Goal: Information Seeking & Learning: Learn about a topic

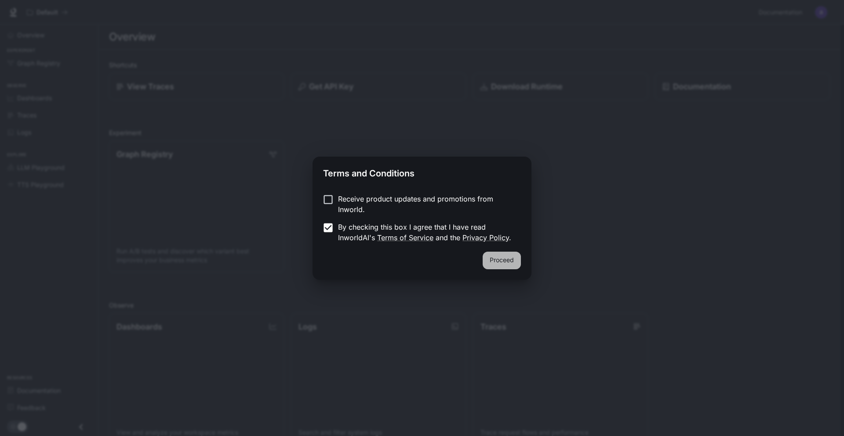
click at [503, 261] on button "Proceed" at bounding box center [502, 260] width 38 height 18
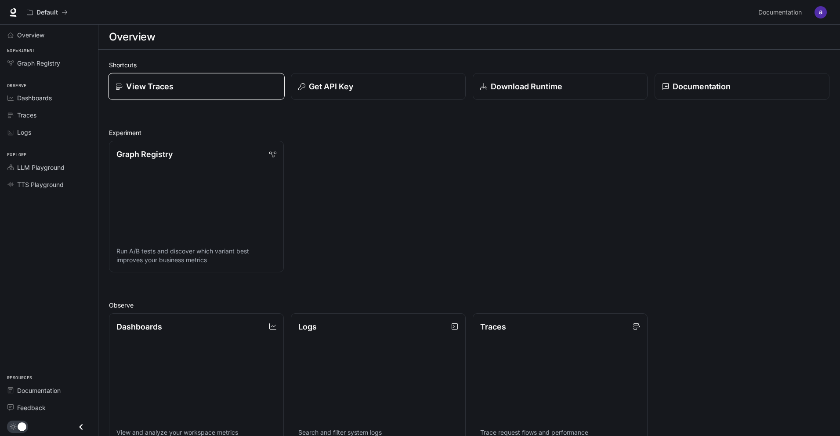
click at [227, 91] on div "View Traces" at bounding box center [197, 86] width 162 height 12
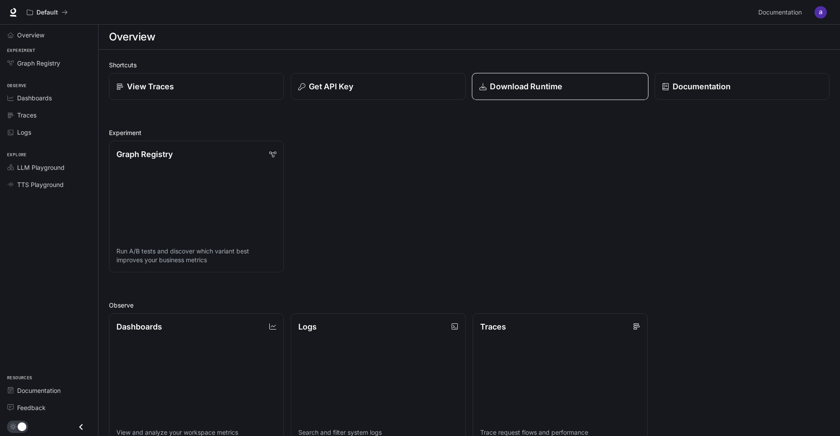
click at [598, 86] on div "Download Runtime" at bounding box center [561, 86] width 162 height 12
click at [49, 29] on link "Overview" at bounding box center [49, 34] width 91 height 15
click at [225, 337] on link "Dashboards View and analyze your workspace metrics" at bounding box center [196, 378] width 175 height 131
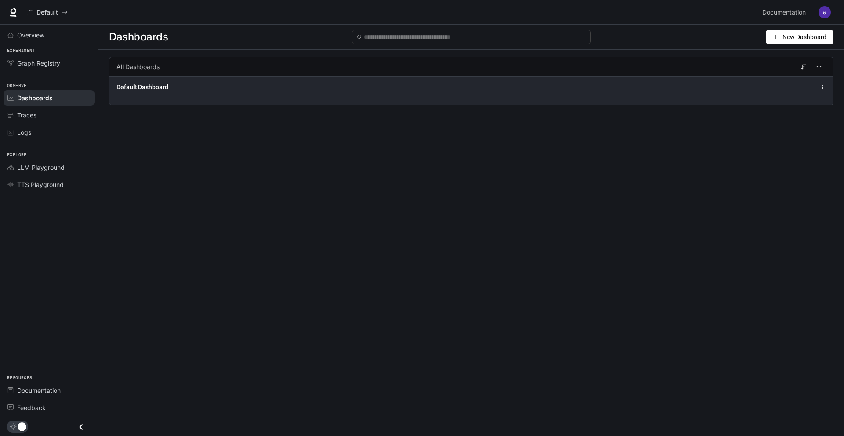
click at [196, 84] on div "Default Dashboard" at bounding box center [323, 87] width 414 height 9
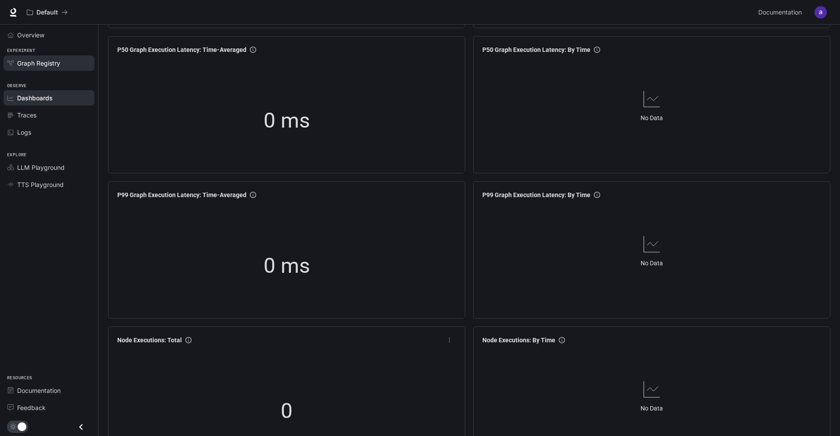
scroll to position [132, 0]
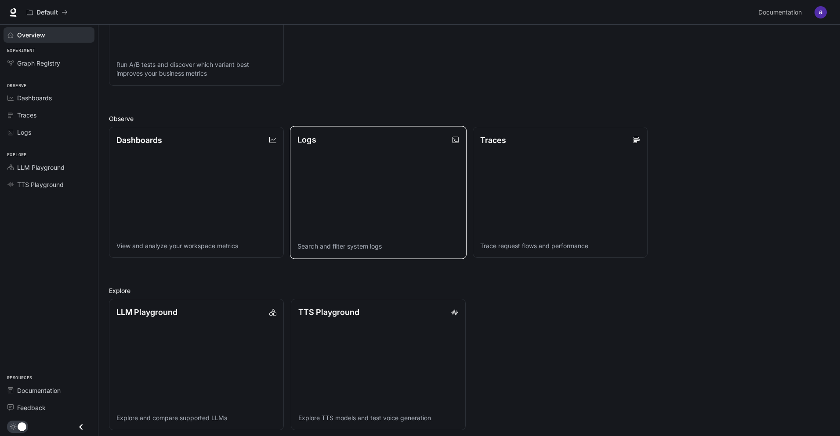
scroll to position [191, 0]
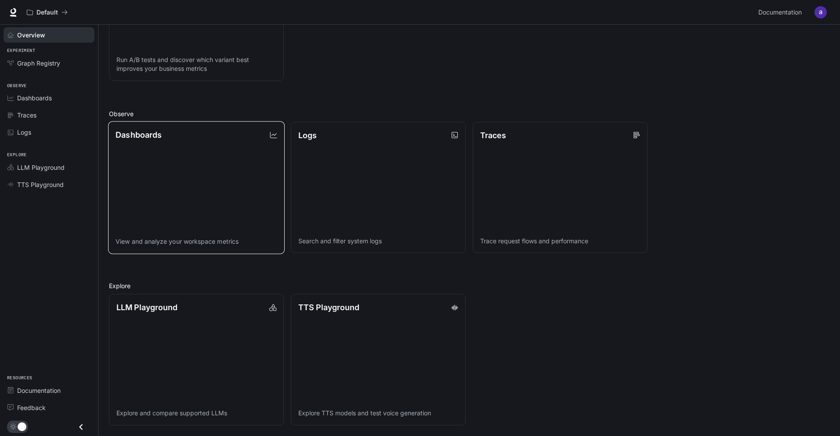
click at [219, 140] on div "Dashboards" at bounding box center [197, 134] width 162 height 12
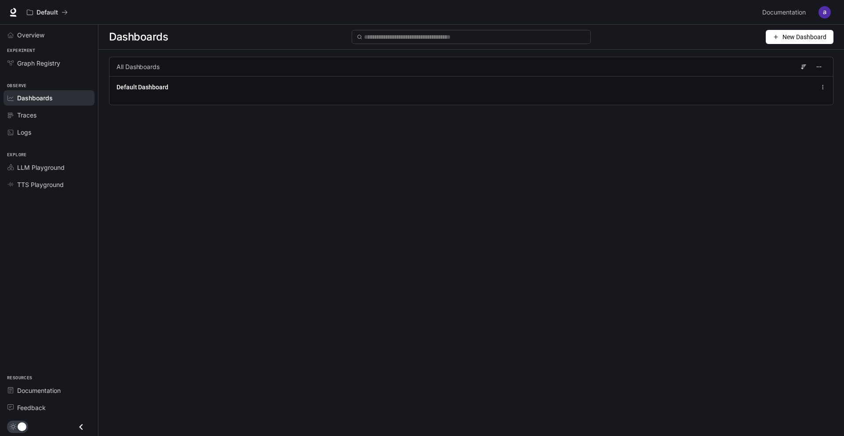
click at [799, 40] on span "New Dashboard" at bounding box center [804, 37] width 44 height 10
click at [794, 53] on div "Create dashboard" at bounding box center [789, 56] width 73 height 10
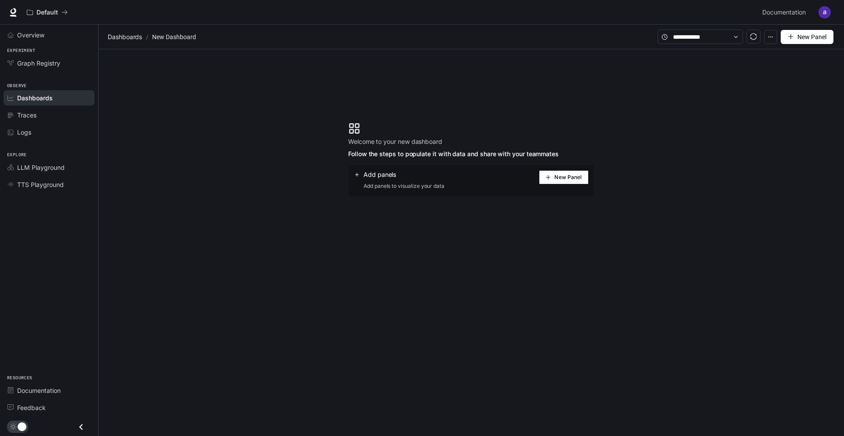
click at [574, 173] on button "New Panel" at bounding box center [564, 177] width 50 height 14
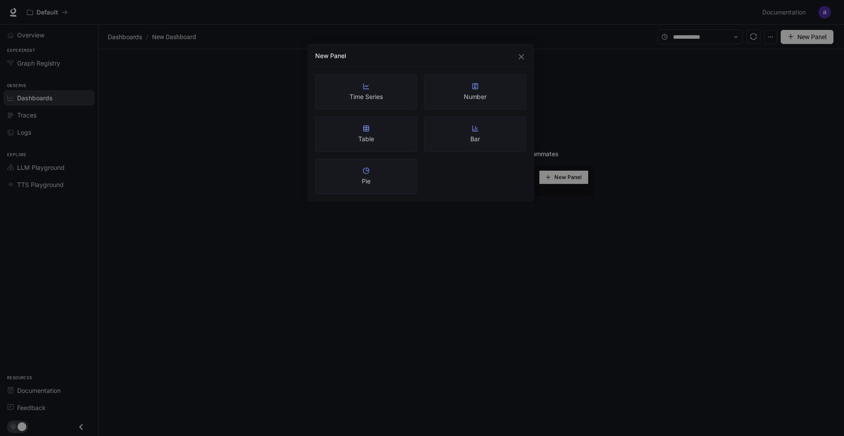
click at [389, 238] on div "New Panel Time Series Number Table Bar Pie" at bounding box center [422, 218] width 844 height 436
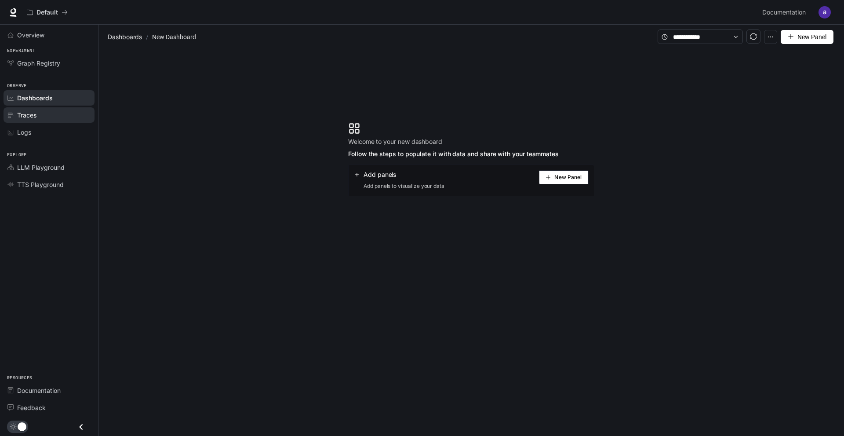
click at [43, 114] on div "Traces" at bounding box center [53, 114] width 73 height 9
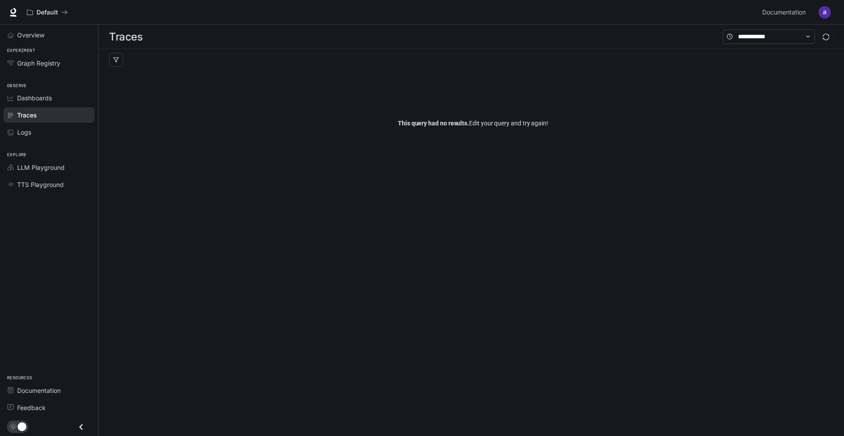
click at [40, 153] on span "Explore" at bounding box center [49, 154] width 98 height 7
click at [40, 167] on span "LLM Playground" at bounding box center [40, 167] width 47 height 9
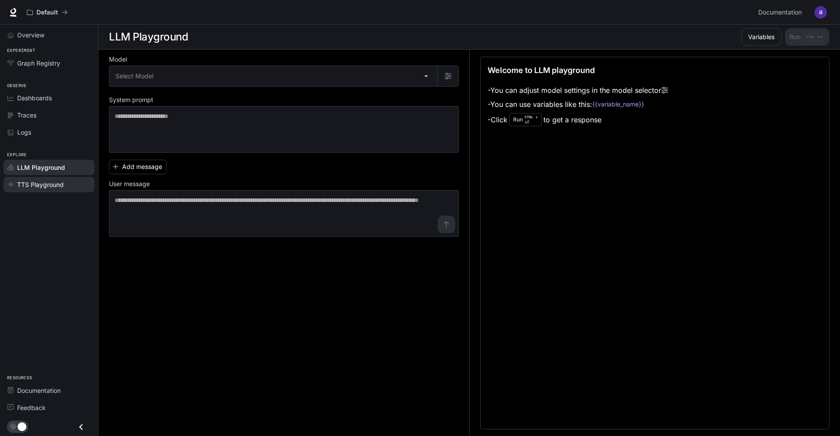
click at [46, 181] on span "TTS Playground" at bounding box center [40, 184] width 47 height 9
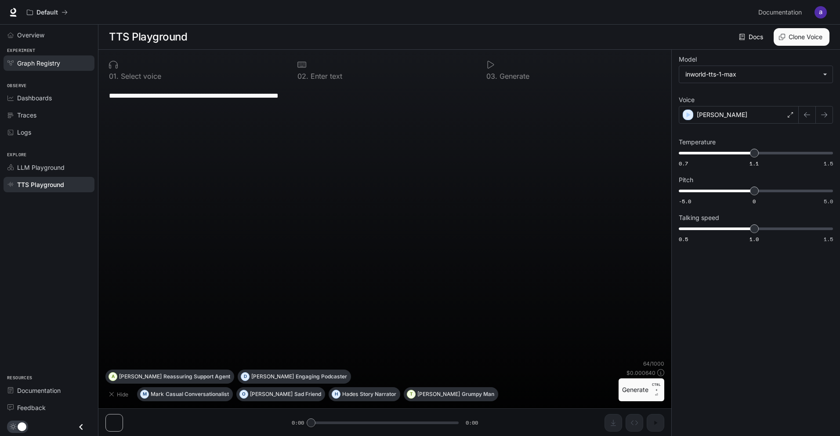
click at [51, 59] on span "Graph Registry" at bounding box center [38, 62] width 43 height 9
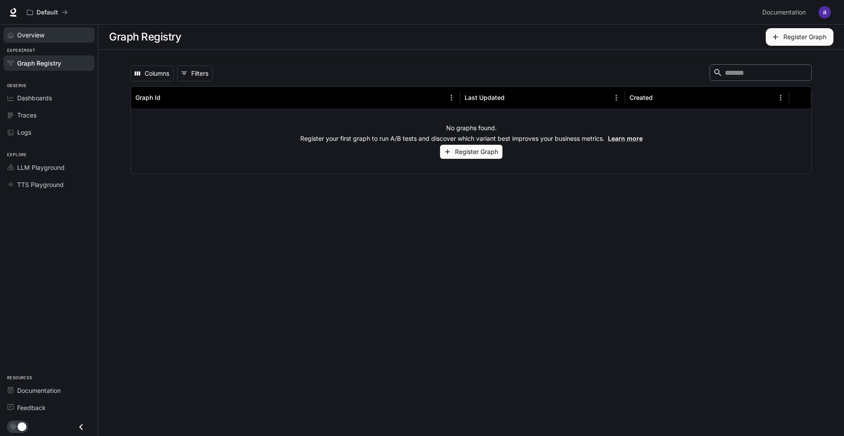
click at [55, 29] on link "Overview" at bounding box center [49, 34] width 91 height 15
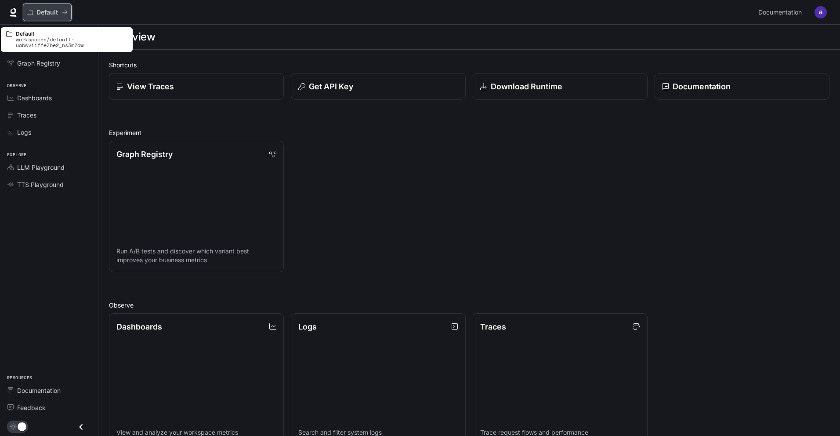
click at [46, 13] on p "Default" at bounding box center [47, 12] width 22 height 7
click at [33, 12] on icon "All workspaces" at bounding box center [30, 12] width 6 height 6
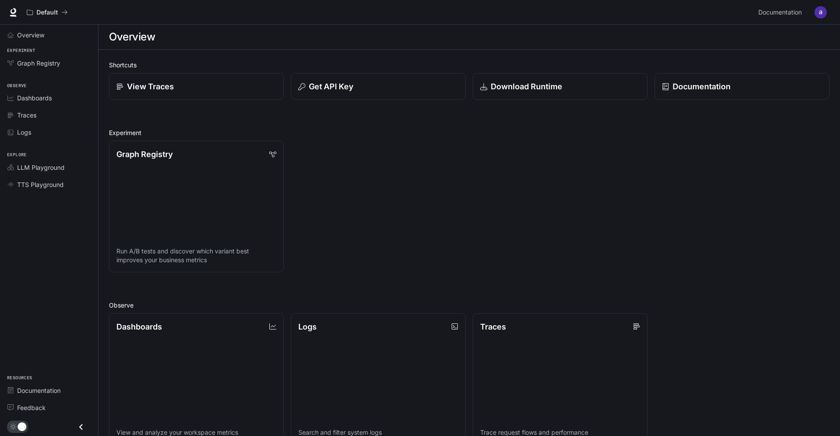
click at [829, 11] on div "Default Documentation Documentation" at bounding box center [420, 12] width 840 height 25
click at [827, 13] on img "button" at bounding box center [821, 12] width 12 height 12
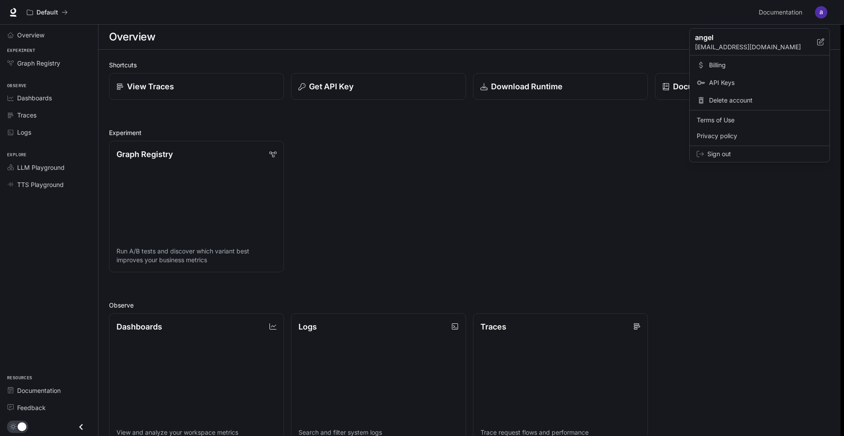
click at [827, 13] on div at bounding box center [422, 218] width 844 height 436
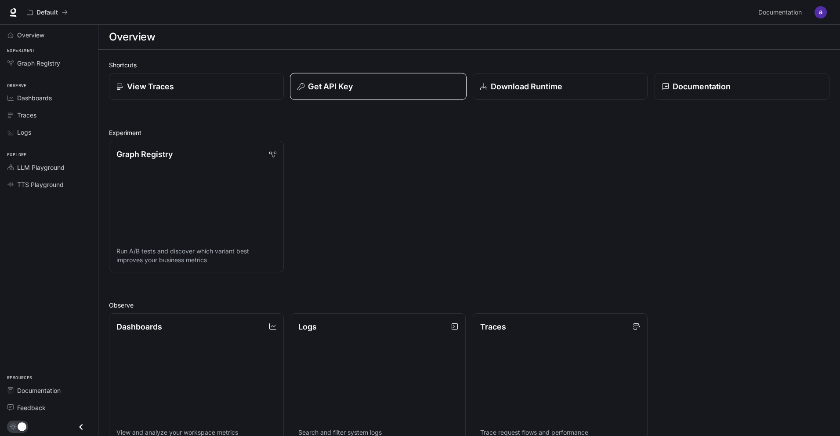
click at [388, 80] on button "Get API Key" at bounding box center [378, 86] width 177 height 27
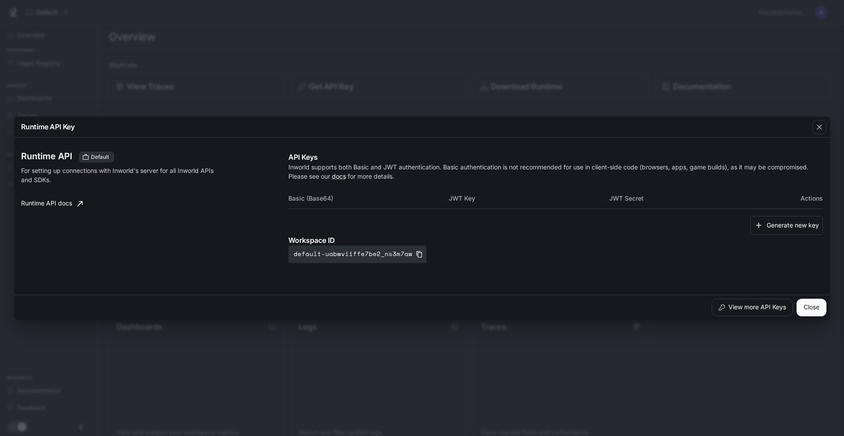
click at [385, 72] on div "Runtime API Key Runtime API Default For setting up connections with Inworld's s…" at bounding box center [422, 218] width 844 height 436
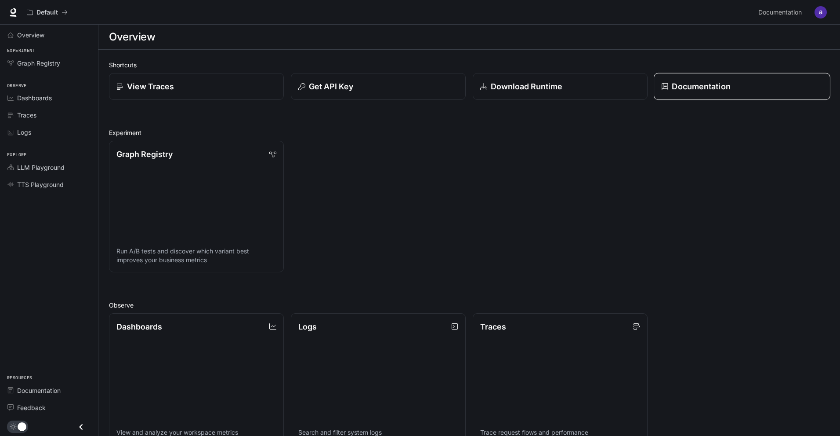
click at [710, 96] on link "Documentation" at bounding box center [742, 86] width 177 height 27
click at [44, 57] on link "Graph Registry" at bounding box center [49, 62] width 91 height 15
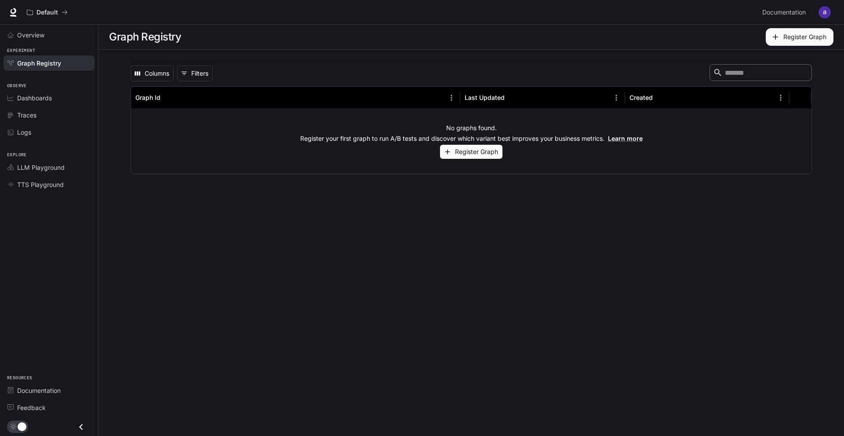
click at [14, 59] on link "Graph Registry" at bounding box center [49, 62] width 91 height 15
click at [36, 99] on span "Dashboards" at bounding box center [34, 97] width 35 height 9
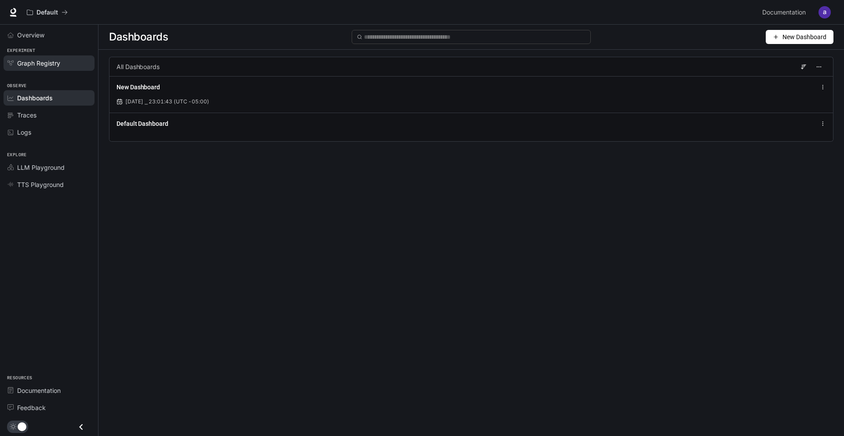
click at [36, 68] on link "Graph Registry" at bounding box center [49, 62] width 91 height 15
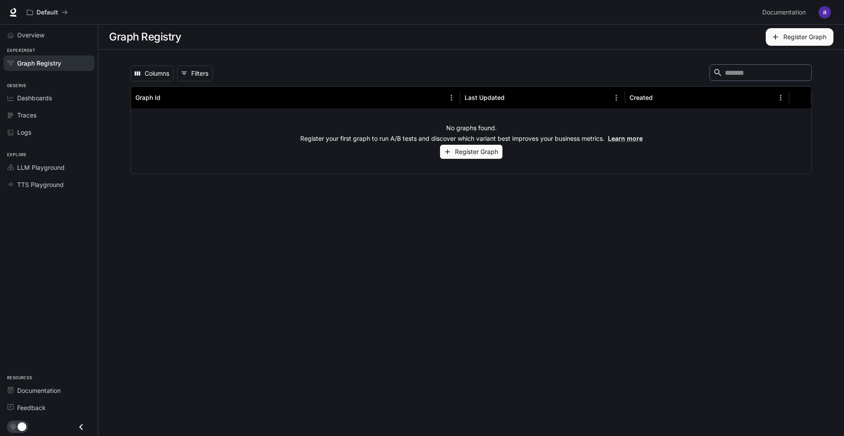
click at [367, 207] on main "Graph Registry Register Graph Columns 0 Filters ​ Graph Id Last Updated Created…" at bounding box center [470, 230] width 745 height 411
click at [768, 15] on span "Documentation" at bounding box center [784, 12] width 44 height 11
